Goal: Transaction & Acquisition: Purchase product/service

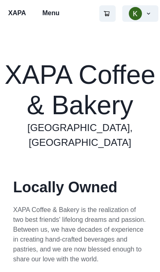
click at [60, 13] on p "Menu" at bounding box center [50, 13] width 17 height 10
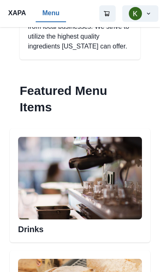
scroll to position [219, 0]
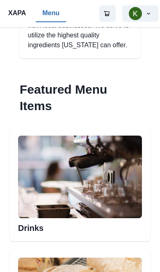
click at [110, 201] on img at bounding box center [80, 177] width 124 height 83
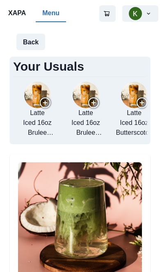
click at [44, 100] on img "add re-order Latte to cart" at bounding box center [37, 95] width 26 height 26
click at [100, 20] on button "1" at bounding box center [108, 13] width 16 height 16
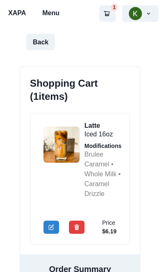
click at [49, 44] on button "Back" at bounding box center [40, 42] width 29 height 16
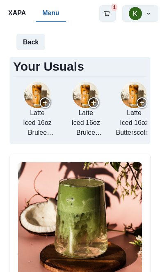
click at [39, 107] on img "add re-order Latte to cart" at bounding box center [37, 95] width 26 height 26
click at [113, 18] on button "2" at bounding box center [108, 13] width 16 height 16
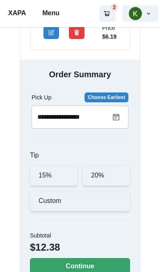
scroll to position [337, 0]
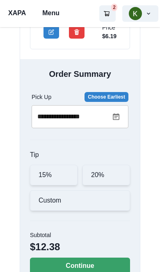
click at [81, 270] on button "Continue" at bounding box center [80, 266] width 100 height 16
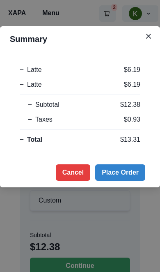
click at [122, 181] on button "Place Order" at bounding box center [120, 173] width 50 height 16
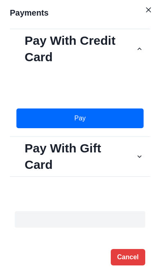
click at [38, 113] on button "Pay" at bounding box center [80, 119] width 128 height 20
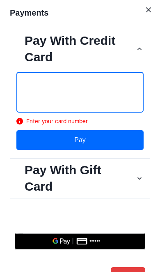
scroll to position [328, 0]
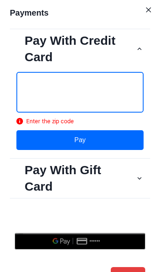
click at [123, 139] on button "Pay" at bounding box center [80, 140] width 128 height 20
